Goal: Transaction & Acquisition: Subscribe to service/newsletter

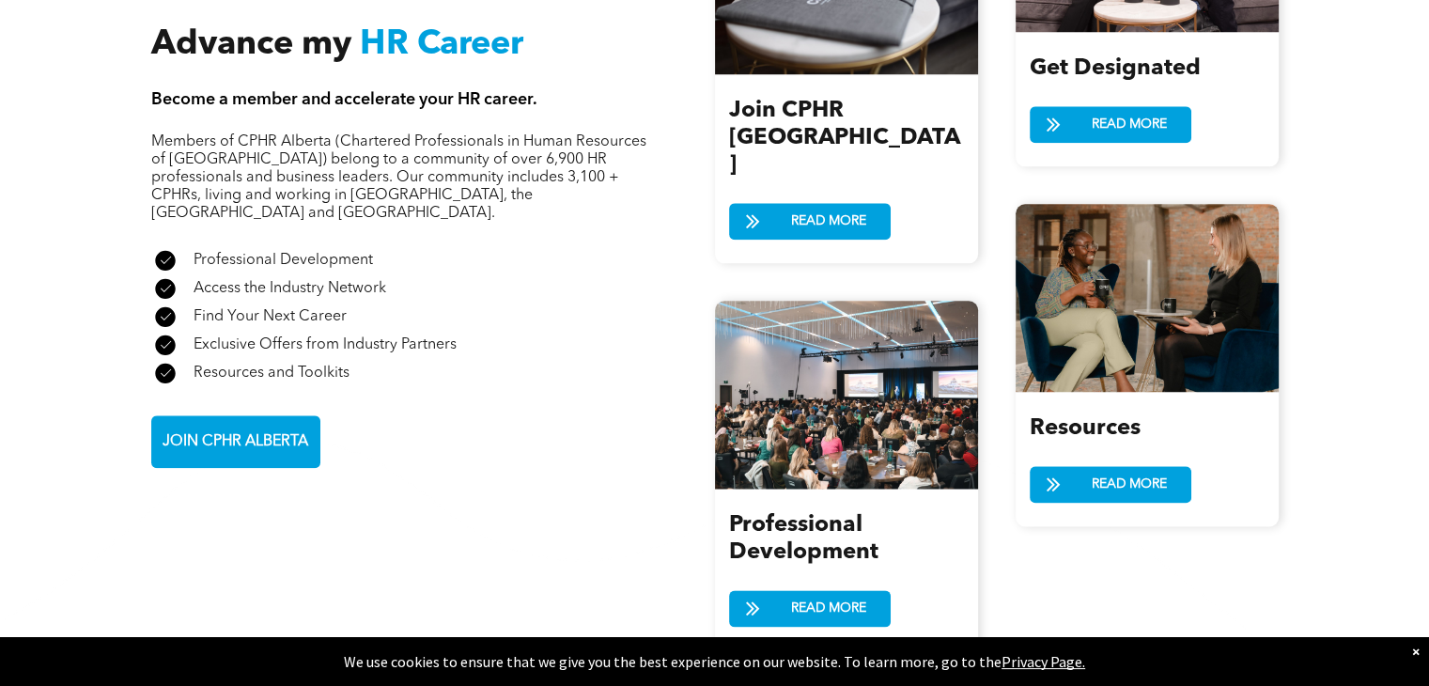
scroll to position [2194, 0]
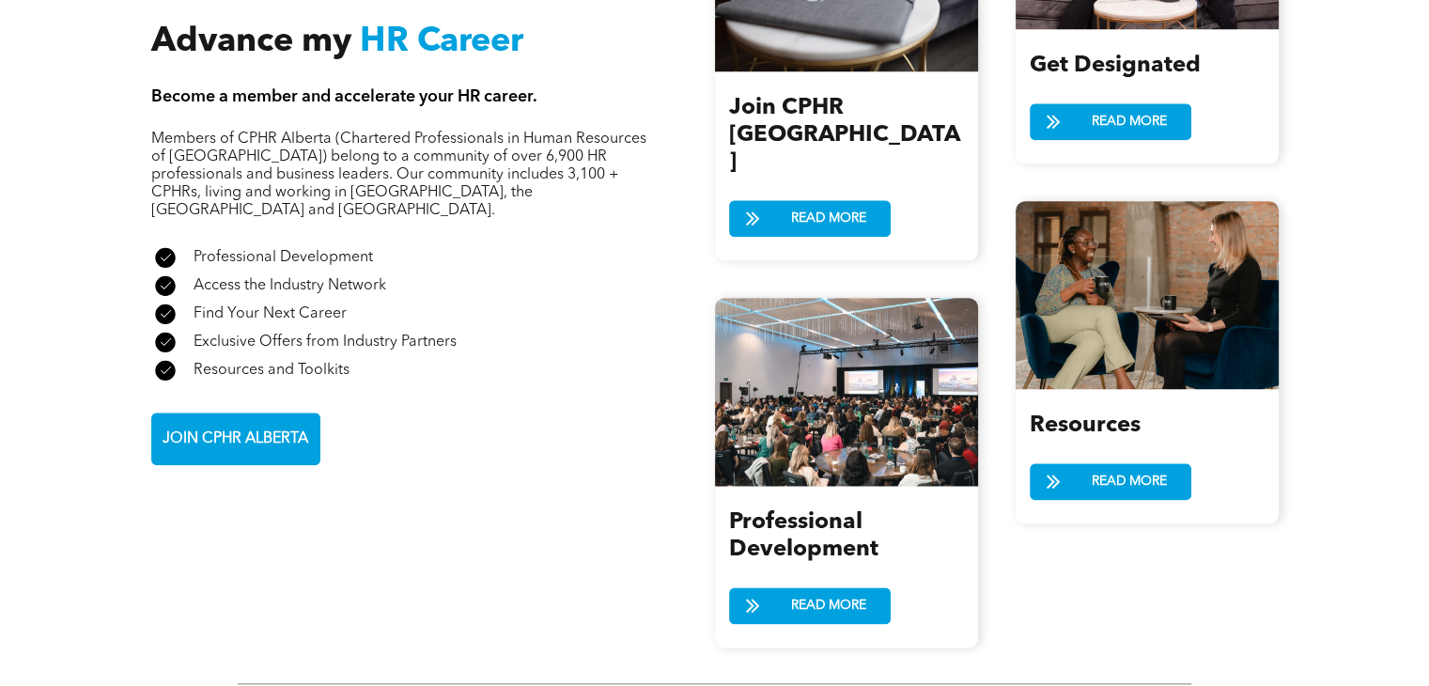
scroll to position [2194, 0]
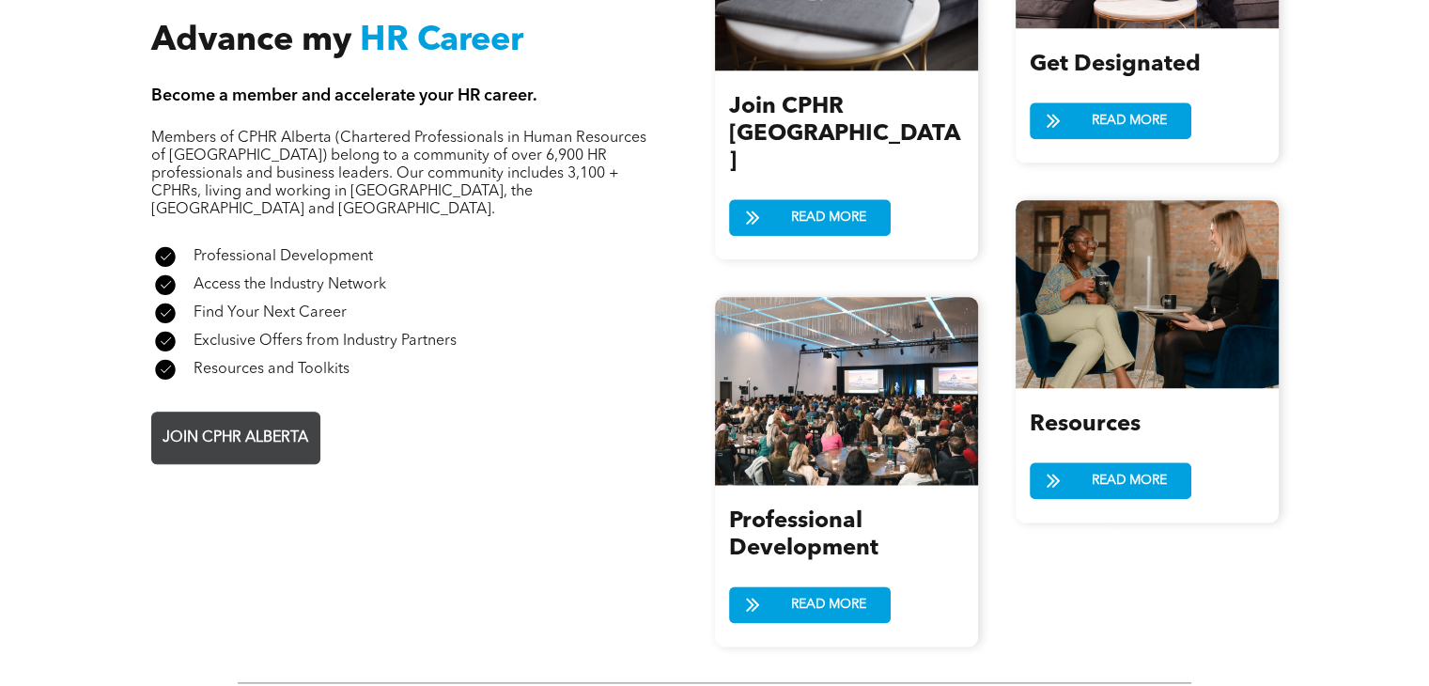
click at [244, 420] on span "JOIN CPHR ALBERTA" at bounding box center [235, 438] width 159 height 37
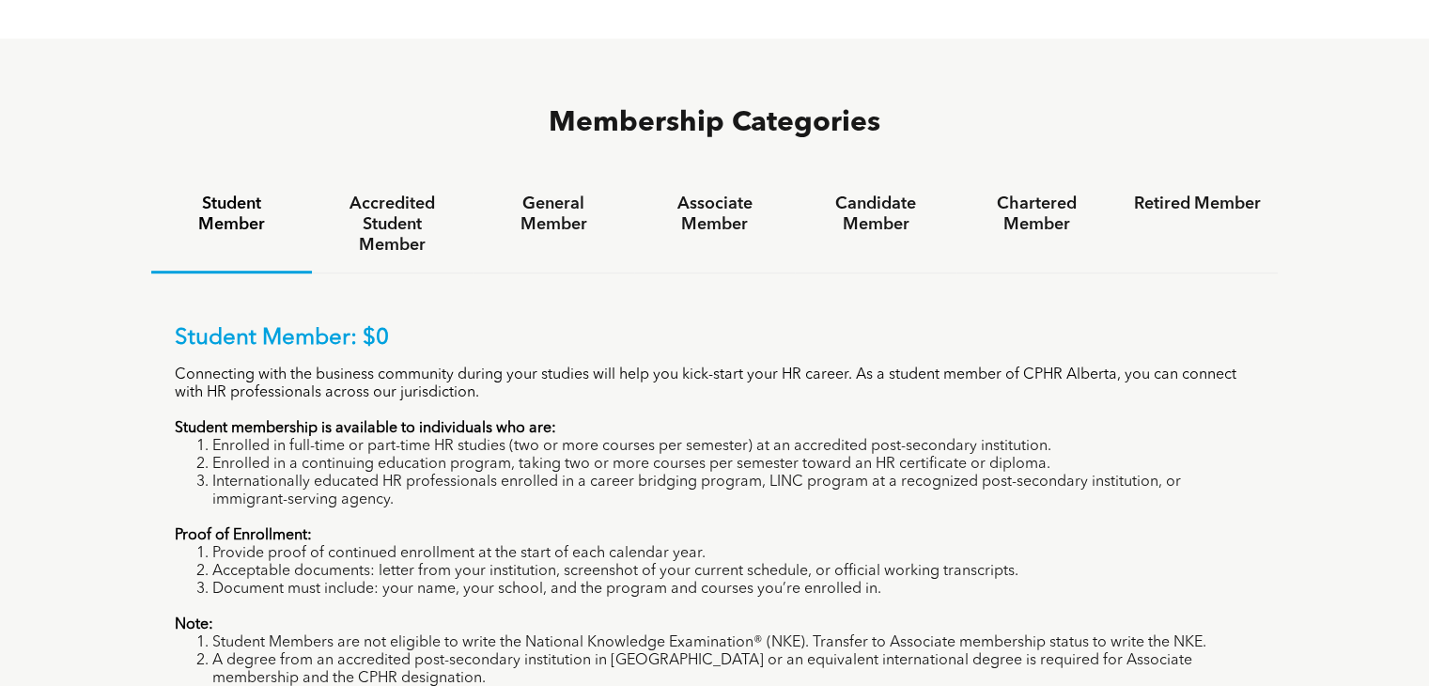
scroll to position [1202, 0]
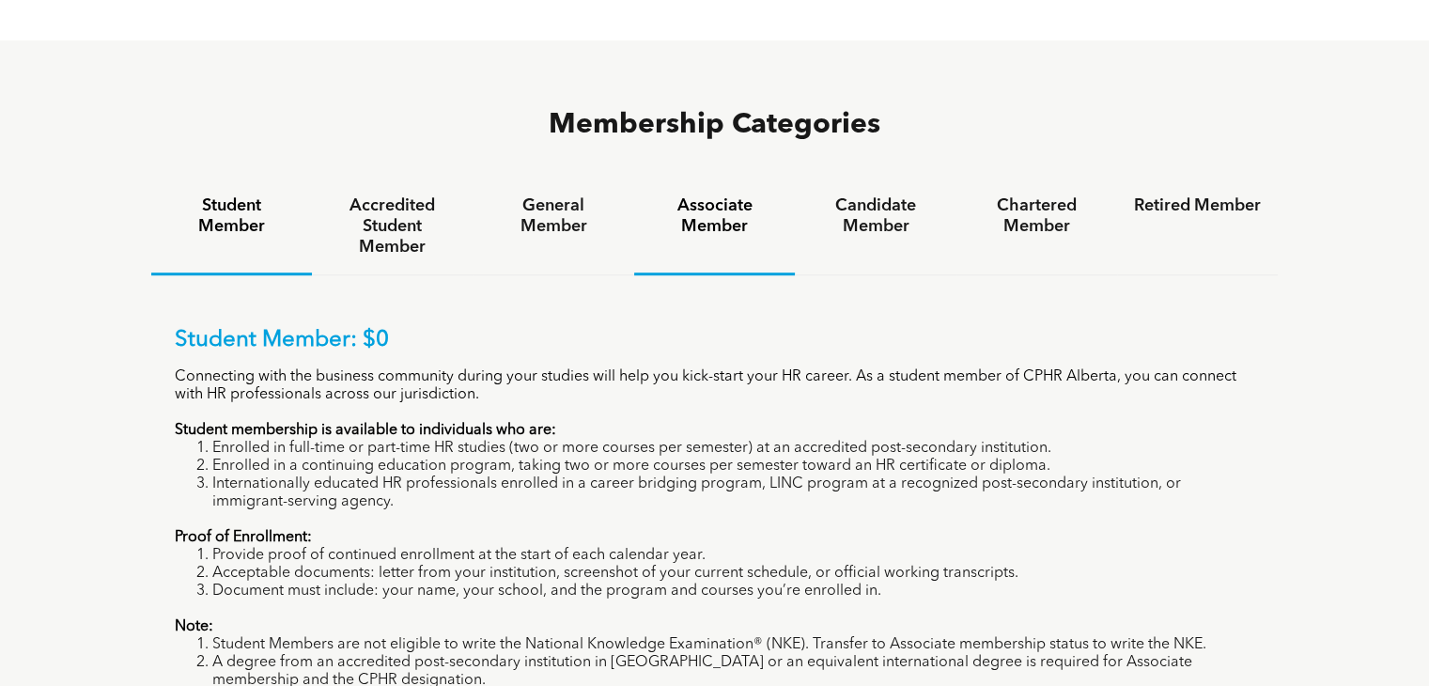
click at [752, 195] on h4 "Associate Member" at bounding box center [714, 215] width 127 height 41
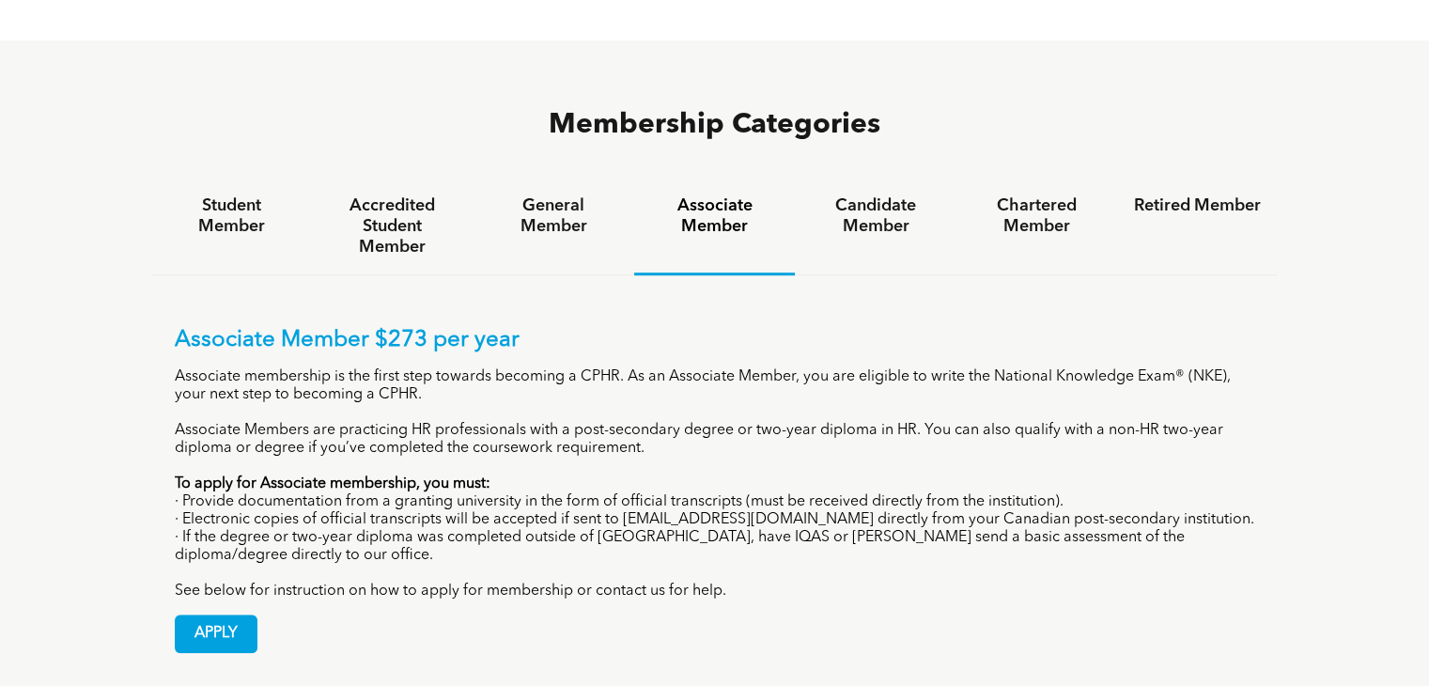
click at [681, 422] on p "Associate Members are practicing HR professionals with a post-secondary degree …" at bounding box center [715, 440] width 1080 height 36
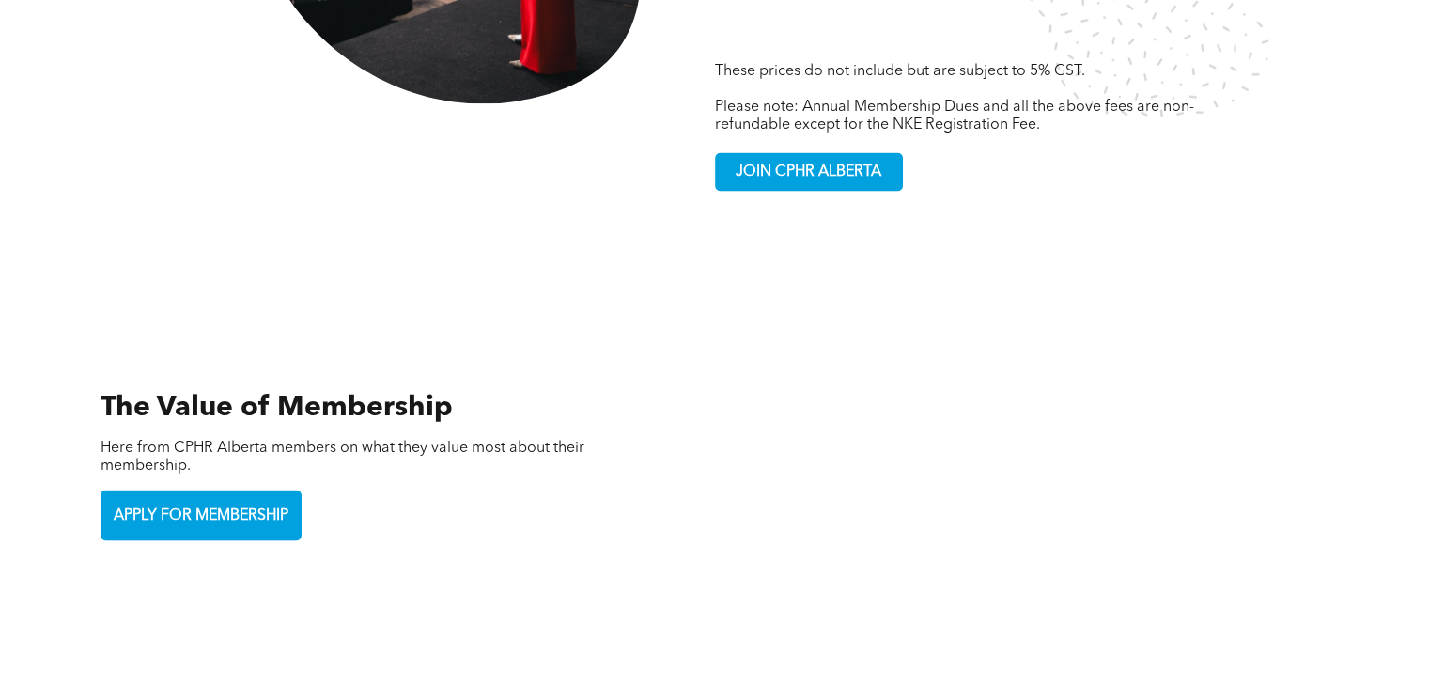
scroll to position [3842, 0]
